Goal: Transaction & Acquisition: Subscribe to service/newsletter

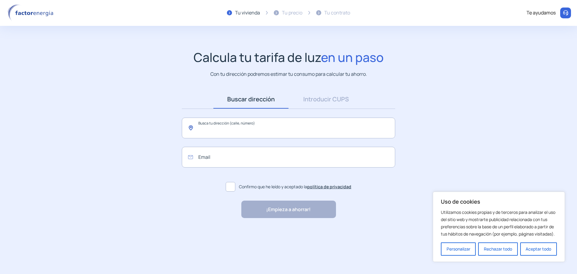
click at [235, 128] on input "text" at bounding box center [288, 128] width 213 height 21
click at [341, 101] on link "Introducir CUPS" at bounding box center [326, 99] width 75 height 19
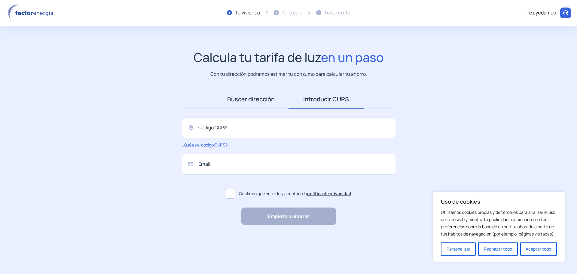
drag, startPoint x: 238, startPoint y: 103, endPoint x: 242, endPoint y: 99, distance: 6.0
click at [238, 103] on link "Buscar dirección" at bounding box center [250, 99] width 75 height 19
click at [325, 92] on link "Introducir CUPS" at bounding box center [326, 99] width 75 height 19
click at [221, 131] on input "text" at bounding box center [288, 128] width 213 height 21
paste input "**********"
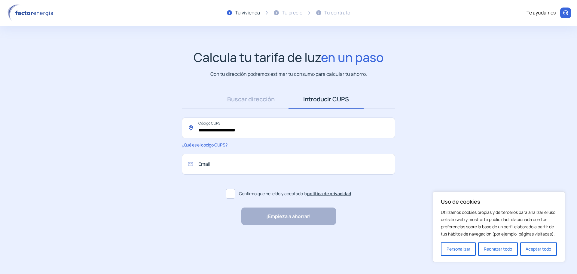
type input "**********"
click at [225, 170] on input "email" at bounding box center [288, 164] width 213 height 21
type input "**********"
click at [234, 196] on span at bounding box center [231, 194] width 10 height 10
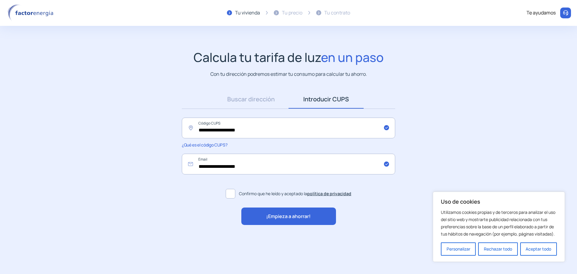
click at [258, 212] on div "¡Empieza a ahorrar!" at bounding box center [288, 215] width 95 height 17
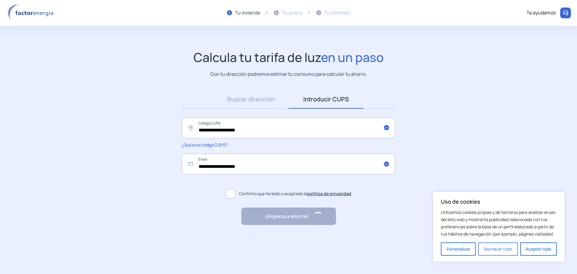
click at [503, 249] on button "Rechazar todo" at bounding box center [497, 248] width 39 height 13
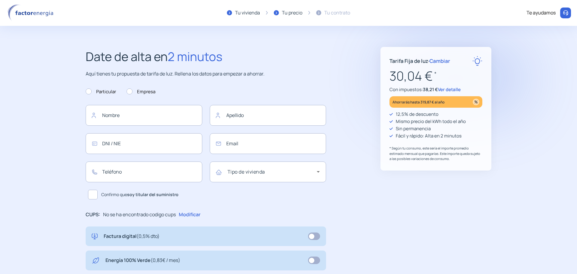
type input "**********"
click at [46, 143] on step2-our-proposal "**********" at bounding box center [288, 235] width 577 height 376
click at [439, 61] on span "Cambiar" at bounding box center [439, 60] width 21 height 7
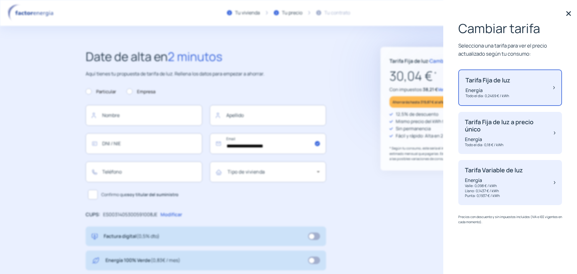
click at [567, 13] on img at bounding box center [568, 13] width 9 height 9
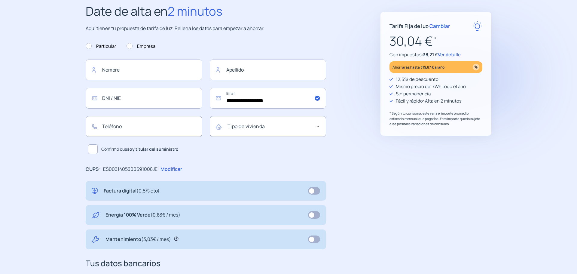
scroll to position [60, 0]
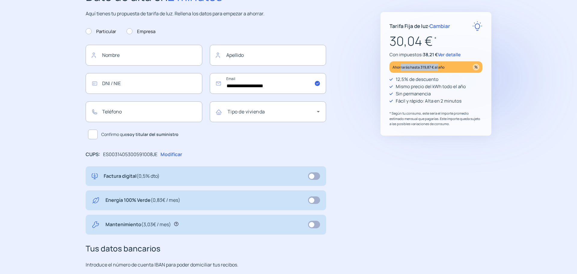
drag, startPoint x: 405, startPoint y: 67, endPoint x: 439, endPoint y: 69, distance: 34.0
click at [439, 69] on p "Ahorrarás hasta 319,87 € al año" at bounding box center [419, 67] width 52 height 7
click at [442, 67] on p "Ahorrarás hasta 319,87 € al año" at bounding box center [419, 67] width 52 height 7
drag, startPoint x: 399, startPoint y: 81, endPoint x: 431, endPoint y: 81, distance: 32.5
click at [431, 81] on p "12,5% de descuento" at bounding box center [417, 79] width 43 height 7
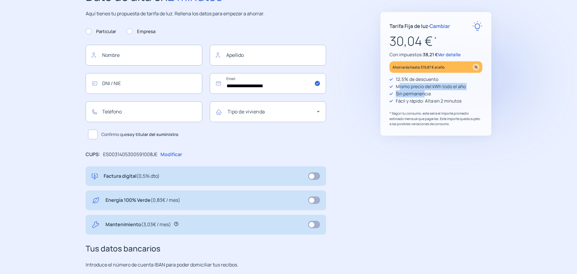
drag, startPoint x: 400, startPoint y: 88, endPoint x: 424, endPoint y: 92, distance: 24.2
click at [424, 92] on div "12,5% de descuento Mismo precio del kWh todo el año Sin permanencia Fácil y ráp…" at bounding box center [436, 101] width 93 height 51
drag, startPoint x: 452, startPoint y: 99, endPoint x: 400, endPoint y: 99, distance: 52.3
click at [400, 99] on p "Fácil y rápido: Alta en 2 minutos" at bounding box center [429, 100] width 66 height 7
drag, startPoint x: 403, startPoint y: 113, endPoint x: 459, endPoint y: 111, distance: 55.6
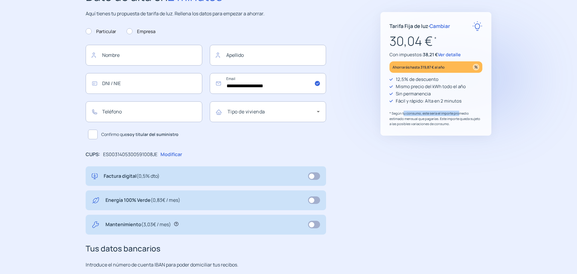
click at [459, 111] on p "* Según tu consumo, este sería el importe promedio estimado mensual que pagaría…" at bounding box center [436, 119] width 93 height 16
drag, startPoint x: 393, startPoint y: 120, endPoint x: 439, endPoint y: 124, distance: 47.0
click at [432, 124] on p "* Según tu consumo, este sería el importe promedio estimado mensual que pagaría…" at bounding box center [436, 119] width 93 height 16
click at [441, 124] on p "* Según tu consumo, este sería el importe promedio estimado mensual que pagaría…" at bounding box center [436, 119] width 93 height 16
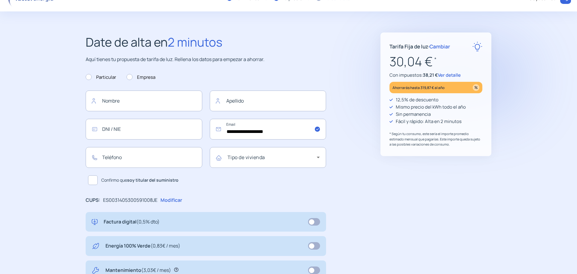
scroll to position [0, 0]
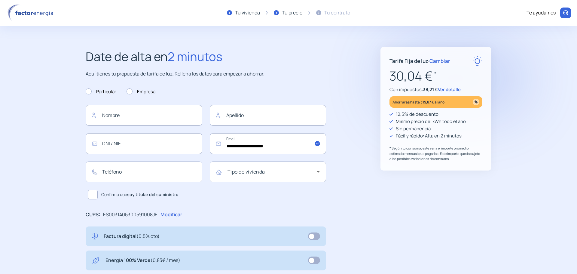
click at [452, 93] on p "Con impuestos: 38,21 € Ver detalle" at bounding box center [436, 89] width 93 height 7
click at [452, 90] on span "Ver detalle" at bounding box center [449, 89] width 23 height 6
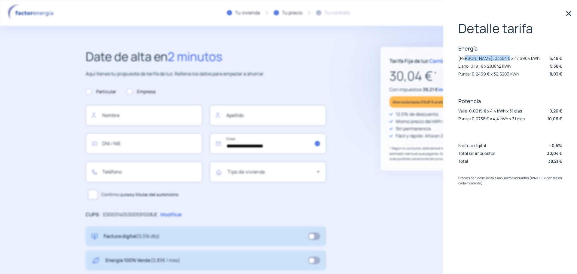
drag, startPoint x: 464, startPoint y: 58, endPoint x: 499, endPoint y: 59, distance: 35.5
click at [499, 59] on p "[PERSON_NAME]: 0,1354 € x 47,6964 kWh" at bounding box center [498, 58] width 81 height 6
drag, startPoint x: 466, startPoint y: 65, endPoint x: 517, endPoint y: 71, distance: 51.2
click at [507, 66] on p "Llano: 0,191 € x 28,1842 kWh" at bounding box center [484, 66] width 52 height 6
click at [481, 111] on p "Valle: 0,0019 € x 4,4 kWh x 31 dias" at bounding box center [490, 111] width 64 height 6
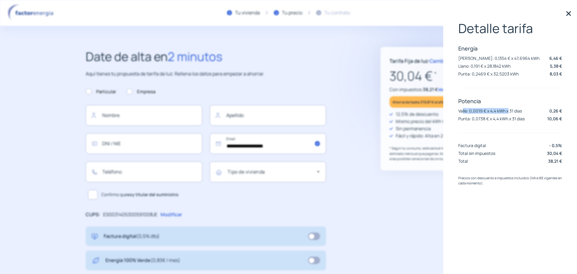
drag, startPoint x: 463, startPoint y: 112, endPoint x: 509, endPoint y: 110, distance: 45.7
click at [509, 110] on p "Valle: 0,0019 € x 4,4 kWh x 31 dias" at bounding box center [490, 111] width 64 height 6
click at [515, 109] on p "Valle: 0,0019 € x 4,4 kWh x 31 dias" at bounding box center [490, 111] width 64 height 6
drag, startPoint x: 461, startPoint y: 118, endPoint x: 514, endPoint y: 119, distance: 52.9
click at [514, 119] on p "Punta: 0,0738 € x 4,4 kWh x 31 dias" at bounding box center [491, 119] width 66 height 6
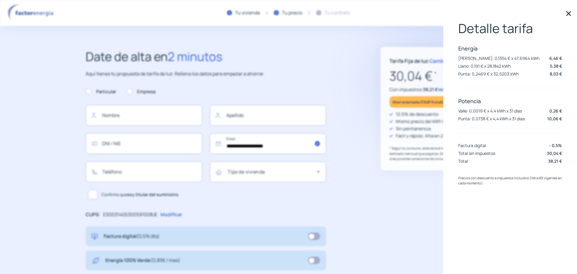
click at [519, 119] on p "Punta: 0,0738 € x 4,4 kWh x 31 dias" at bounding box center [491, 119] width 66 height 6
click at [409, 85] on p "30,04 € *" at bounding box center [436, 76] width 93 height 20
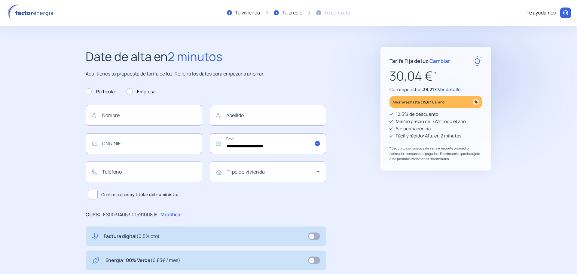
click at [447, 62] on span "Cambiar" at bounding box center [439, 60] width 21 height 7
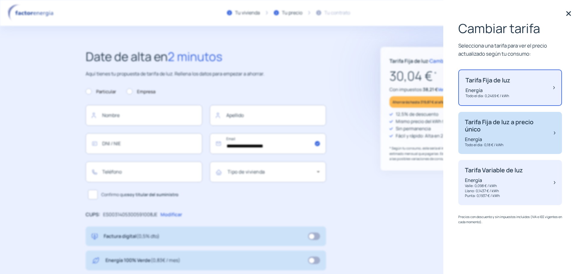
click at [515, 123] on p "Tarifa Fija de luz a precio único" at bounding box center [506, 125] width 83 height 14
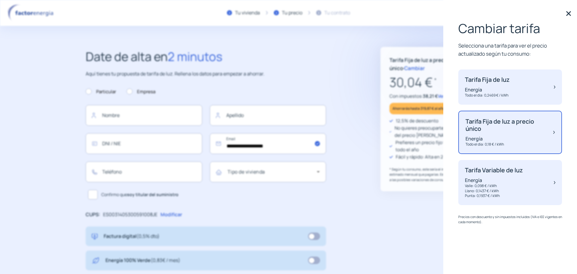
click at [435, 86] on p "30,04 € *" at bounding box center [436, 82] width 93 height 20
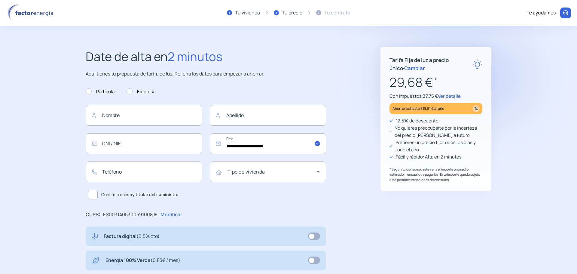
click at [440, 94] on span "Ver detalle" at bounding box center [449, 96] width 23 height 6
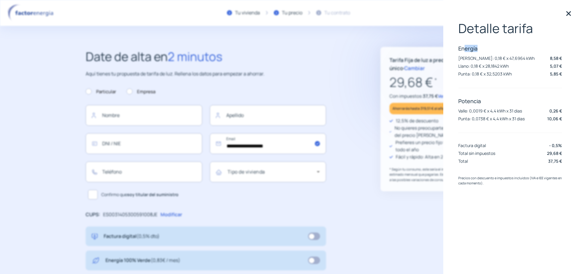
drag, startPoint x: 466, startPoint y: 49, endPoint x: 478, endPoint y: 48, distance: 12.3
click at [478, 48] on p "Energía" at bounding box center [510, 48] width 104 height 7
drag, startPoint x: 475, startPoint y: 58, endPoint x: 503, endPoint y: 68, distance: 29.0
click at [478, 58] on p "[PERSON_NAME]: 0,18 € x 47,6964 kWh" at bounding box center [496, 58] width 76 height 6
click at [489, 69] on p "Llano: 0,18 € x 28,1842 kWh" at bounding box center [483, 66] width 50 height 6
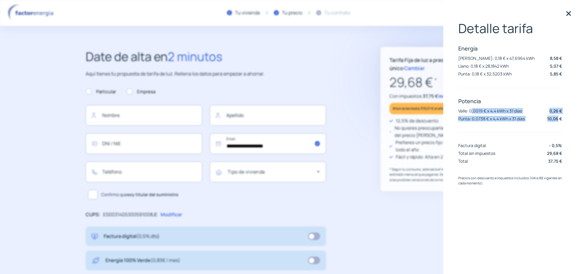
drag, startPoint x: 558, startPoint y: 119, endPoint x: 464, endPoint y: 112, distance: 94.3
click at [470, 111] on div "Potencia [PERSON_NAME]: 0,0019 € x 4,4 kWh x 31 dias 0,26 € Punta: 0,0738 € x 4…" at bounding box center [510, 110] width 104 height 26
drag, startPoint x: 463, startPoint y: 112, endPoint x: 521, endPoint y: 118, distance: 58.6
click at [521, 118] on div "Potencia [PERSON_NAME]: 0,0019 € x 4,4 kWh x 31 dias 0,26 € Punta: 0,0738 € x 4…" at bounding box center [510, 110] width 104 height 26
click at [522, 121] on p "Punta: 0,0738 € x 4,4 kWh x 31 dias" at bounding box center [491, 119] width 66 height 6
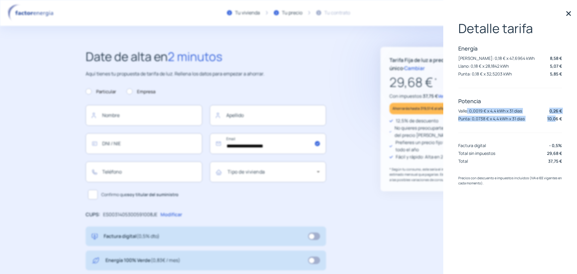
drag, startPoint x: 556, startPoint y: 120, endPoint x: 468, endPoint y: 108, distance: 88.8
click at [468, 108] on div "Potencia [PERSON_NAME]: 0,0019 € x 4,4 kWh x 31 dias 0,26 € Punta: 0,0738 € x 4…" at bounding box center [510, 110] width 104 height 26
click at [468, 108] on p "Valle: 0,0019 € x 4,4 kWh x 31 dias" at bounding box center [490, 111] width 64 height 6
click at [564, 12] on img at bounding box center [568, 13] width 9 height 9
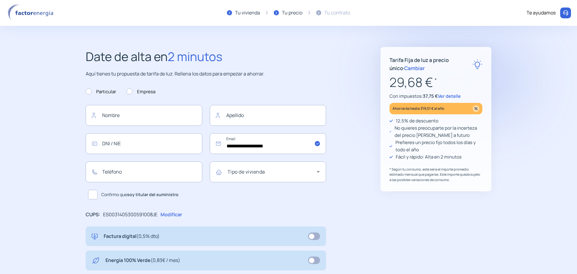
click at [444, 95] on span "Ver detalle" at bounding box center [449, 96] width 23 height 6
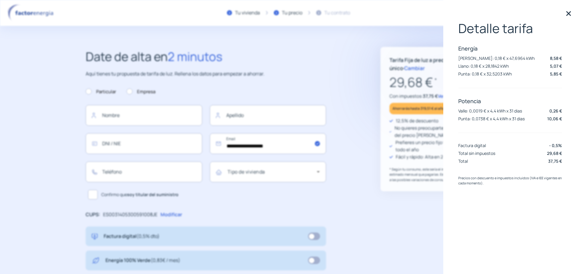
click at [396, 85] on p "29,68 € *" at bounding box center [436, 82] width 93 height 20
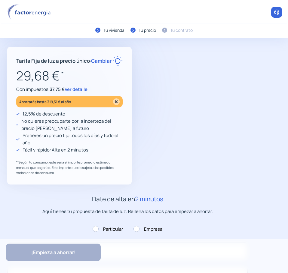
click at [74, 93] on span "Ver detalle" at bounding box center [76, 89] width 23 height 6
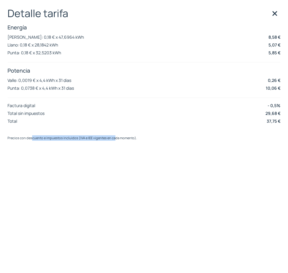
drag, startPoint x: 31, startPoint y: 139, endPoint x: 116, endPoint y: 142, distance: 84.8
click at [114, 144] on div "Precios con descuento e impuestos incluidos (IVA e IEE vigentes en cada momento…" at bounding box center [144, 146] width 273 height 20
click at [121, 139] on p "Precios con descuento e impuestos incluidos (IVA e IEE vigentes en cada momento…" at bounding box center [144, 138] width 273 height 5
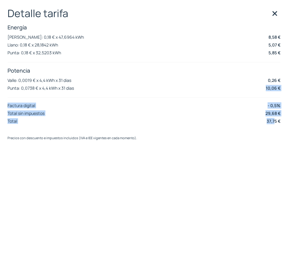
drag, startPoint x: 273, startPoint y: 120, endPoint x: 44, endPoint y: 87, distance: 232.0
click at [56, 87] on div "Detalle tarifa Energía [PERSON_NAME]: 0,18 € x 47,6964 kWh 8,58 € Llano: 0,18 €…" at bounding box center [144, 67] width 273 height 118
click at [44, 87] on p "Punta: 0,0738 € x 4,4 kWh x 31 dias" at bounding box center [41, 88] width 66 height 6
click at [271, 15] on img at bounding box center [274, 13] width 9 height 9
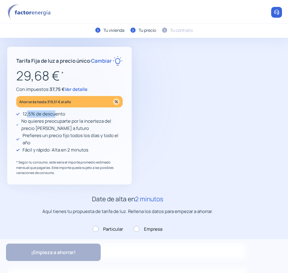
drag, startPoint x: 27, startPoint y: 121, endPoint x: 54, endPoint y: 117, distance: 28.0
click at [54, 117] on p "12,5% de descuento" at bounding box center [44, 114] width 43 height 7
click at [56, 118] on p "12,5% de descuento" at bounding box center [44, 114] width 43 height 7
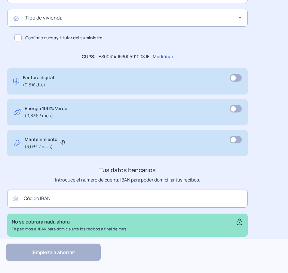
scroll to position [368, 0]
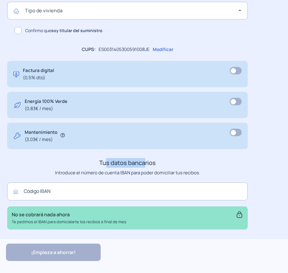
drag, startPoint x: 105, startPoint y: 166, endPoint x: 145, endPoint y: 163, distance: 40.1
click at [145, 163] on h3 "Tus datos bancarios" at bounding box center [127, 163] width 240 height 10
click at [145, 162] on h3 "Tus datos bancarios" at bounding box center [127, 163] width 240 height 10
drag, startPoint x: 150, startPoint y: 163, endPoint x: 105, endPoint y: 163, distance: 45.7
click at [105, 163] on h3 "Tus datos bancarios" at bounding box center [127, 163] width 240 height 10
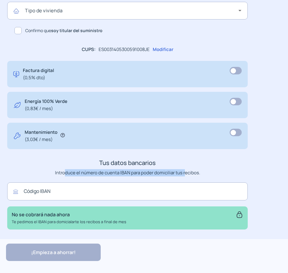
drag, startPoint x: 67, startPoint y: 173, endPoint x: 185, endPoint y: 171, distance: 118.1
click at [185, 171] on p "Introduce el número de cuenta IBAN para poder domiciliar tus recibos." at bounding box center [127, 173] width 240 height 7
click at [186, 172] on p "Introduce el número de cuenta IBAN para poder domiciliar tus recibos." at bounding box center [127, 173] width 240 height 7
click at [63, 134] on icon at bounding box center [62, 135] width 4 height 4
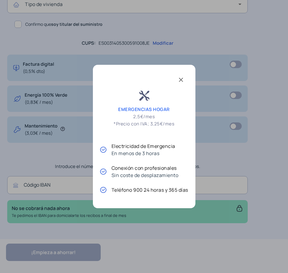
click at [41, 170] on div at bounding box center [144, 136] width 288 height 273
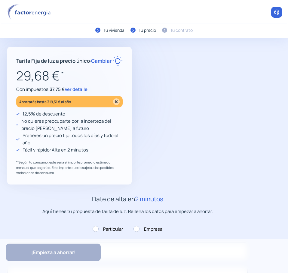
scroll to position [60, 0]
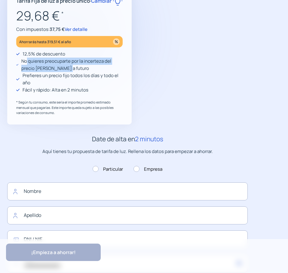
drag, startPoint x: 26, startPoint y: 70, endPoint x: 68, endPoint y: 72, distance: 42.1
click at [68, 72] on p "No quieres preocuparte por la incerteza del precio [PERSON_NAME] a futuro" at bounding box center [71, 65] width 101 height 14
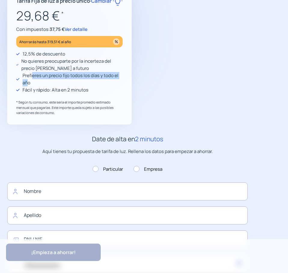
drag, startPoint x: 32, startPoint y: 85, endPoint x: 29, endPoint y: 93, distance: 8.6
click at [28, 87] on p "Prefieres un precio fijo todos los días y todo el año" at bounding box center [73, 79] width 100 height 14
drag, startPoint x: 32, startPoint y: 100, endPoint x: 65, endPoint y: 98, distance: 32.8
click at [62, 94] on p "Fácil y rápido: Alta en 2 minutos" at bounding box center [56, 90] width 66 height 7
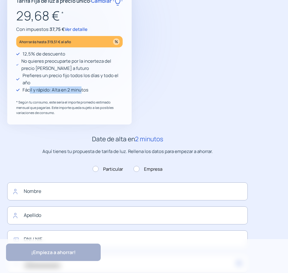
drag, startPoint x: 80, startPoint y: 98, endPoint x: 30, endPoint y: 99, distance: 49.9
click at [30, 94] on p "Fácil y rápido: Alta en 2 minutos" at bounding box center [56, 90] width 66 height 7
click at [33, 108] on p "* Según tu consumo, este sería el importe promedio estimado mensual que pagaría…" at bounding box center [69, 108] width 106 height 16
click at [90, 108] on p "* Según tu consumo, este sería el importe promedio estimado mensual que pagaría…" at bounding box center [69, 108] width 106 height 16
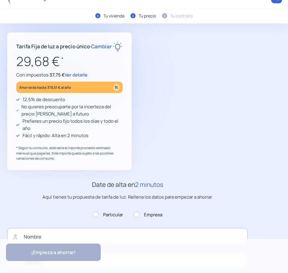
scroll to position [0, 0]
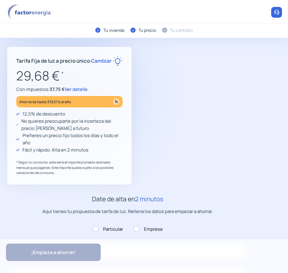
click at [78, 93] on span "Ver detalle" at bounding box center [76, 89] width 23 height 6
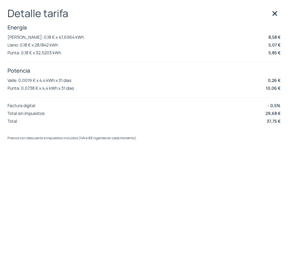
click at [274, 14] on img at bounding box center [274, 13] width 9 height 9
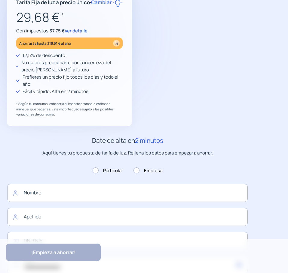
scroll to position [180, 0]
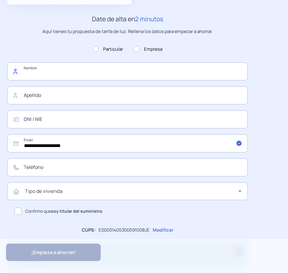
click at [77, 78] on input "text" at bounding box center [127, 72] width 240 height 18
type input "********"
type input "*****"
type input "*********"
click at [24, 103] on input "*****" at bounding box center [127, 96] width 240 height 18
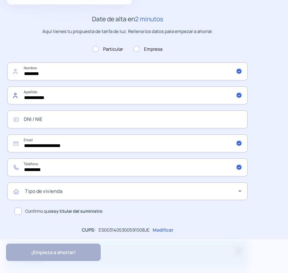
type input "**********"
click at [46, 129] on input "text" at bounding box center [127, 120] width 240 height 18
type input "*********"
click at [54, 177] on input "*********" at bounding box center [127, 168] width 240 height 18
drag, startPoint x: 54, startPoint y: 178, endPoint x: 20, endPoint y: 174, distance: 33.8
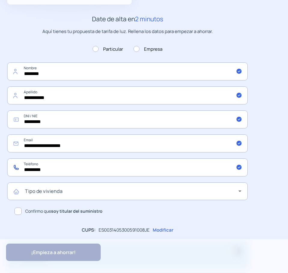
click at [17, 176] on input "*********" at bounding box center [127, 168] width 240 height 18
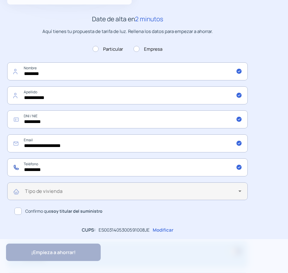
type input "*********"
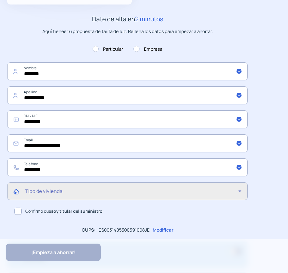
click at [143, 197] on span at bounding box center [131, 193] width 213 height 7
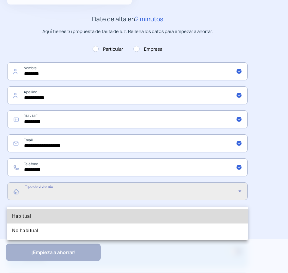
click at [30, 218] on span "Habitual" at bounding box center [21, 216] width 19 height 7
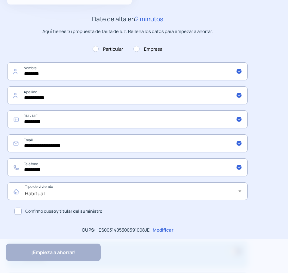
click at [17, 215] on span at bounding box center [17, 211] width 7 height 7
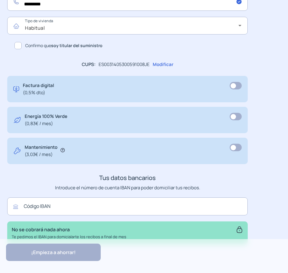
scroll to position [361, 0]
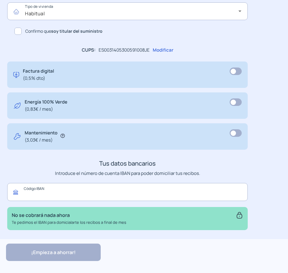
click at [69, 197] on input "text" at bounding box center [127, 192] width 240 height 18
click at [85, 196] on input "text" at bounding box center [127, 192] width 240 height 18
paste input "**********"
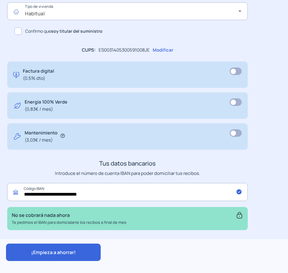
type input "**********"
click at [61, 176] on div "**********" at bounding box center [127, 32] width 240 height 397
click at [72, 255] on span "¡Empieza a ahorrar!" at bounding box center [53, 252] width 44 height 7
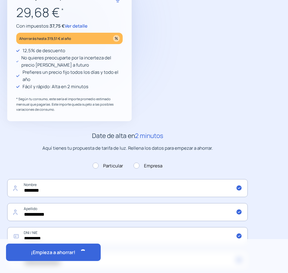
scroll to position [7, 0]
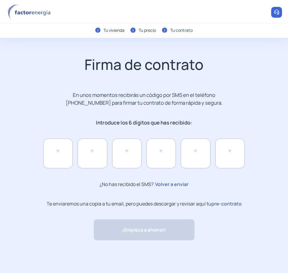
click at [222, 205] on span "pre-contrato" at bounding box center [226, 204] width 30 height 7
